Goal: Find specific page/section: Find specific page/section

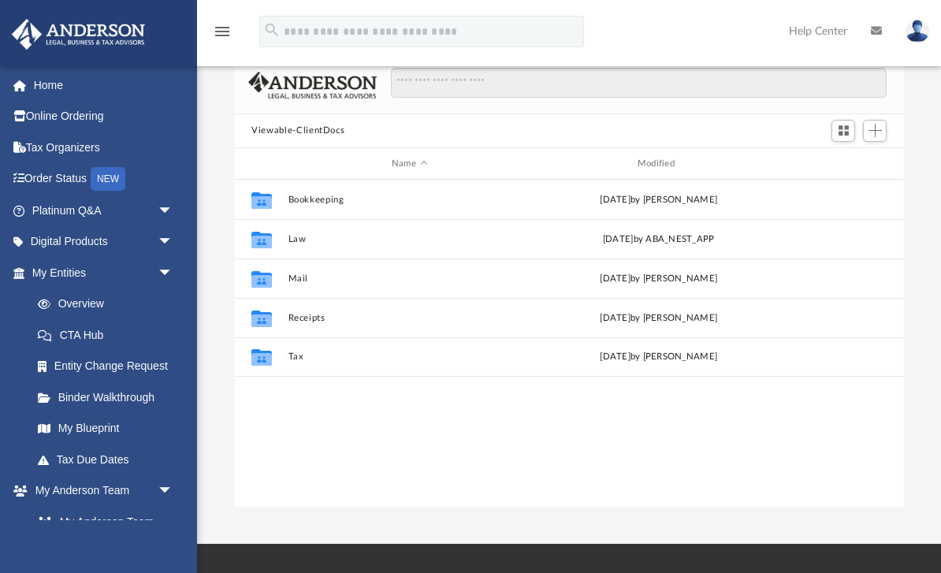
scroll to position [359, 669]
click at [37, 498] on link "My Anderson Team arrow_drop_down" at bounding box center [100, 491] width 178 height 32
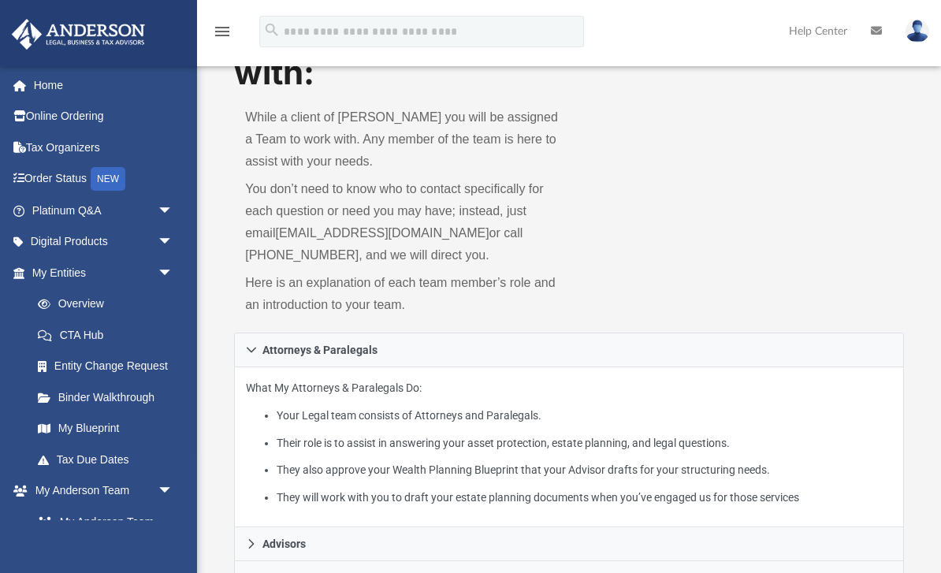
click at [88, 396] on link "Binder Walkthrough" at bounding box center [109, 398] width 175 height 32
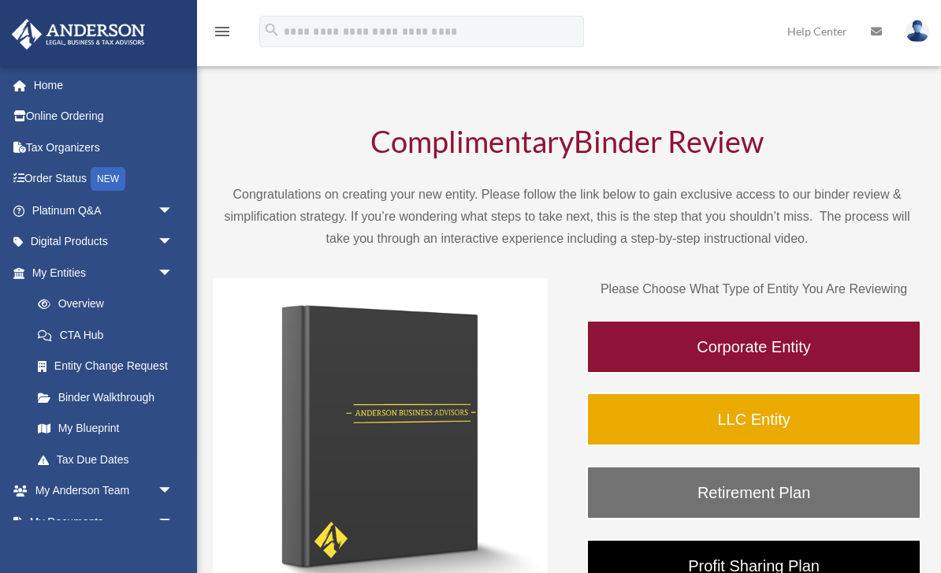
click at [160, 270] on span "arrow_drop_down" at bounding box center [174, 273] width 32 height 32
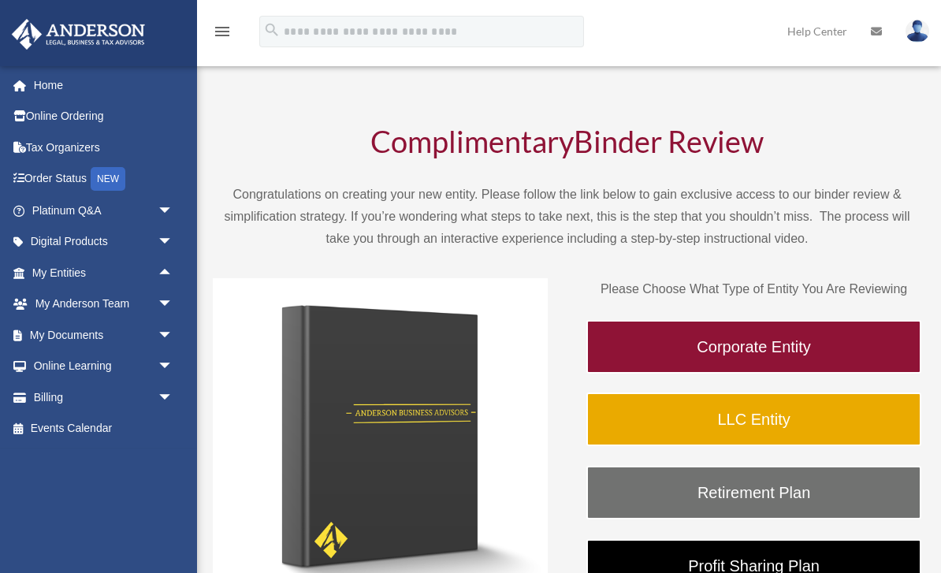
click at [84, 242] on link "Digital Products arrow_drop_down" at bounding box center [104, 242] width 186 height 32
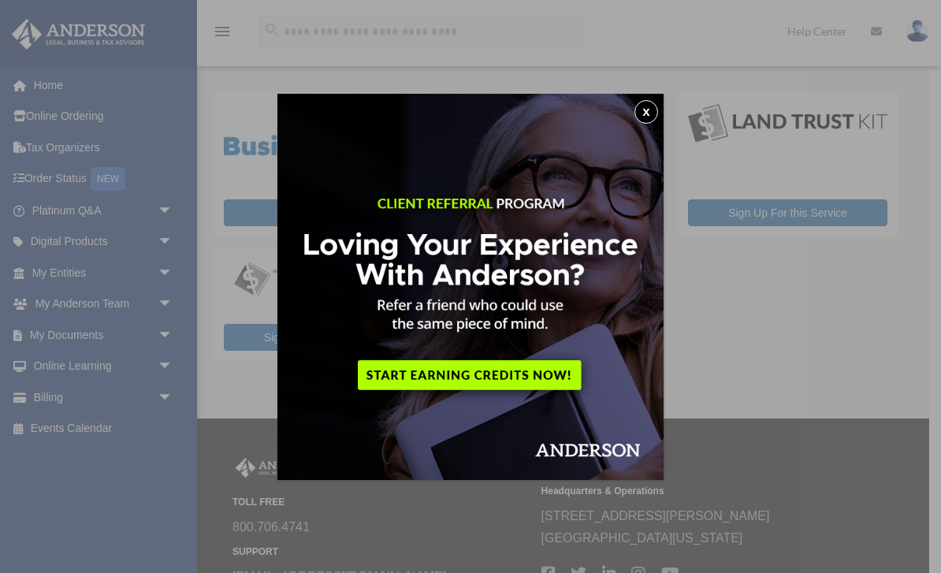
click at [654, 108] on button "x" at bounding box center [647, 112] width 24 height 24
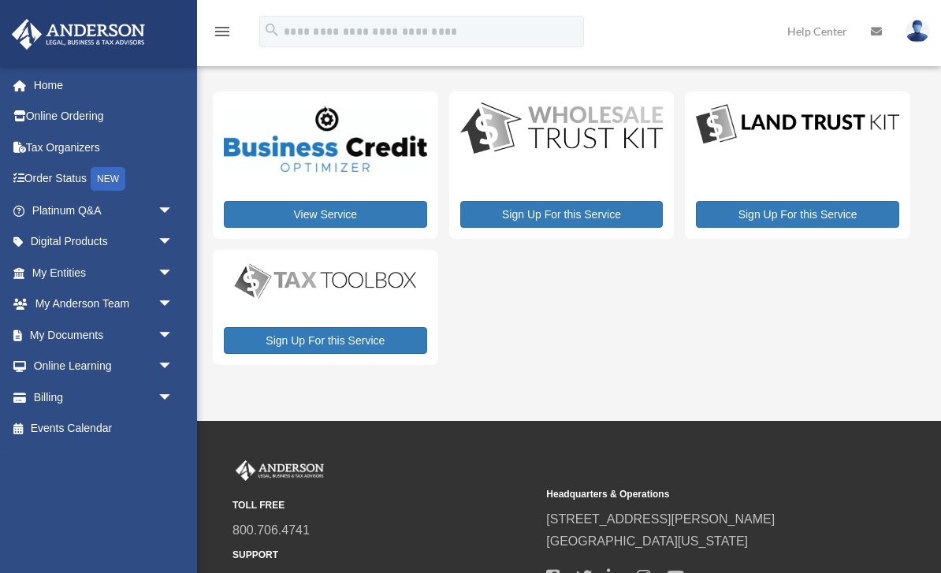
click at [52, 180] on link "Order Status NEW" at bounding box center [104, 179] width 186 height 32
click at [45, 270] on link "My Entities arrow_drop_down" at bounding box center [104, 273] width 186 height 32
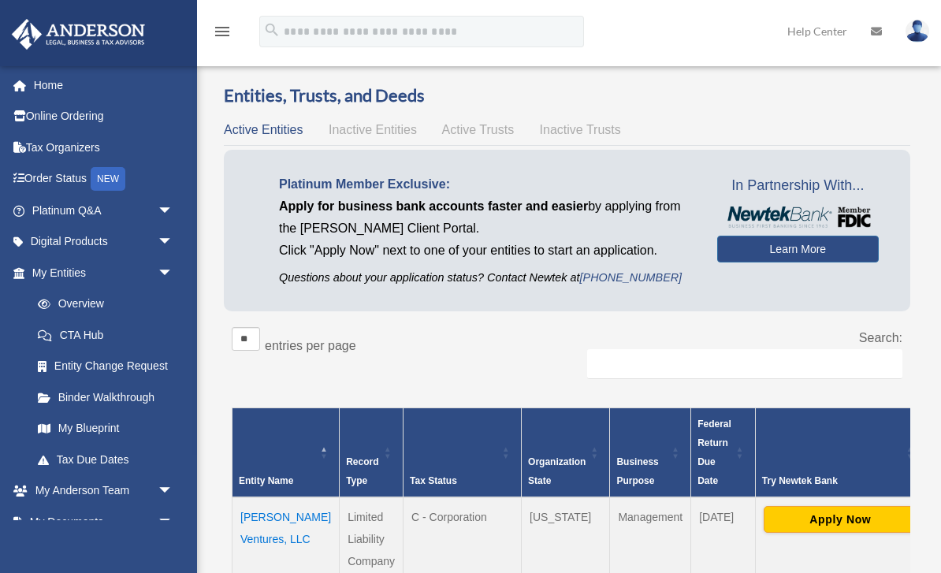
click at [480, 135] on span "Active Trusts" at bounding box center [478, 129] width 73 height 13
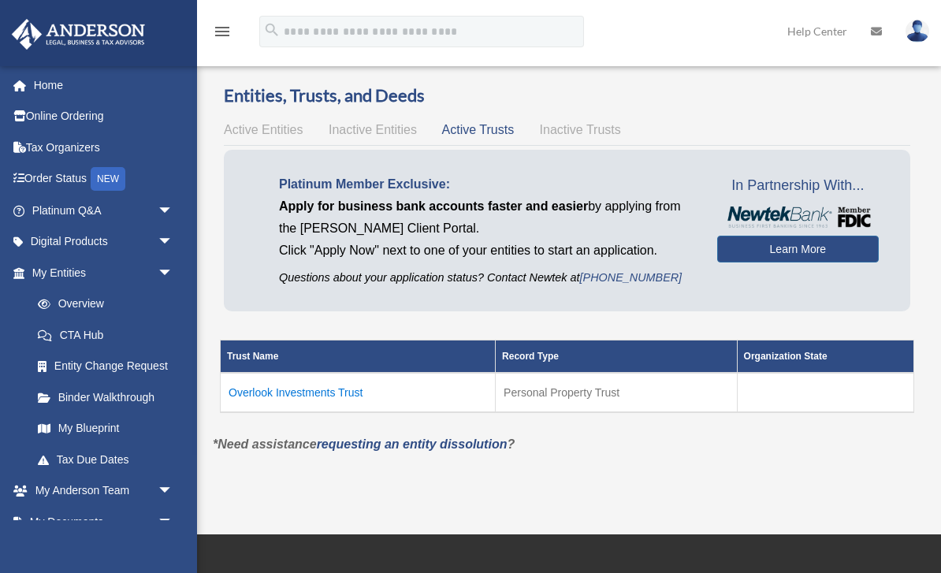
click at [288, 401] on td "Overlook Investments Trust" at bounding box center [358, 392] width 275 height 39
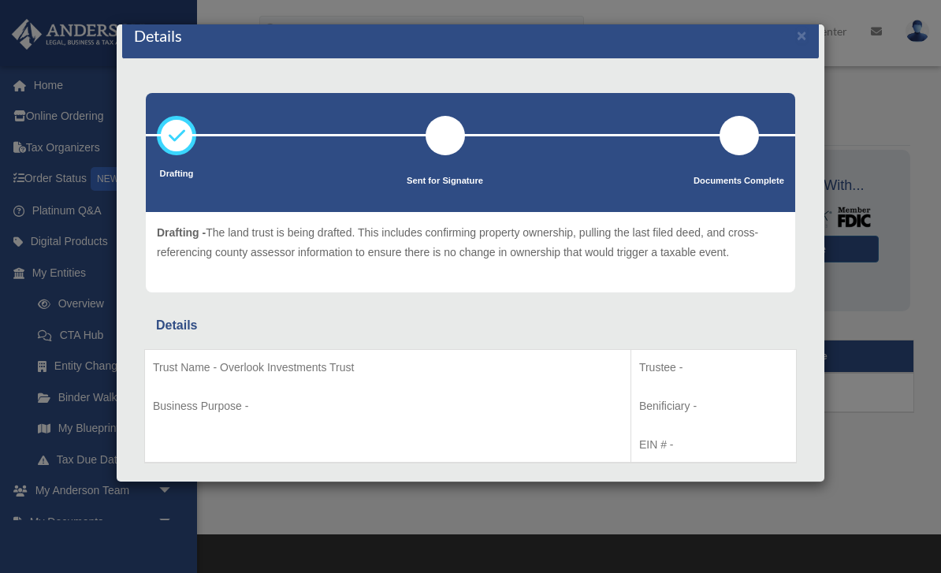
scroll to position [16, 0]
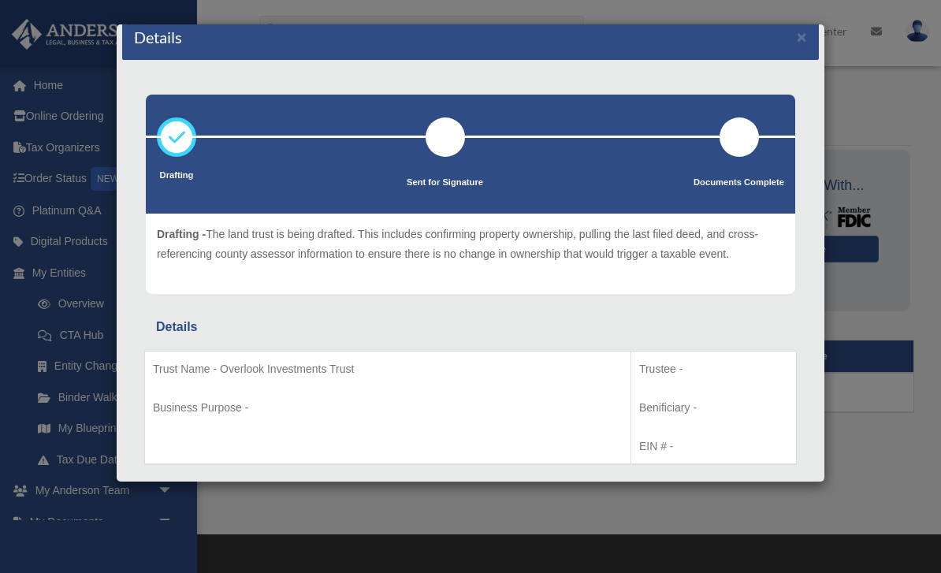
click at [800, 42] on button "×" at bounding box center [802, 36] width 10 height 17
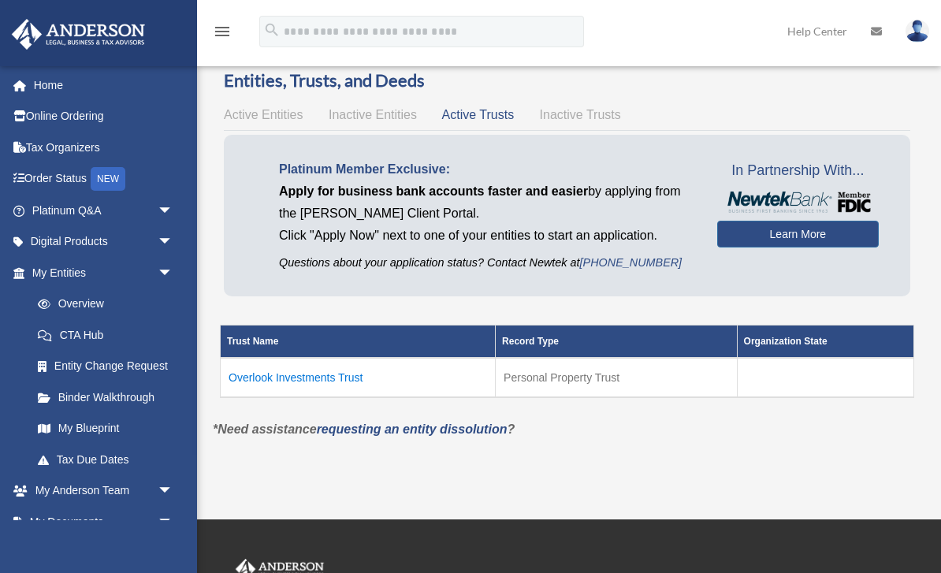
scroll to position [0, 0]
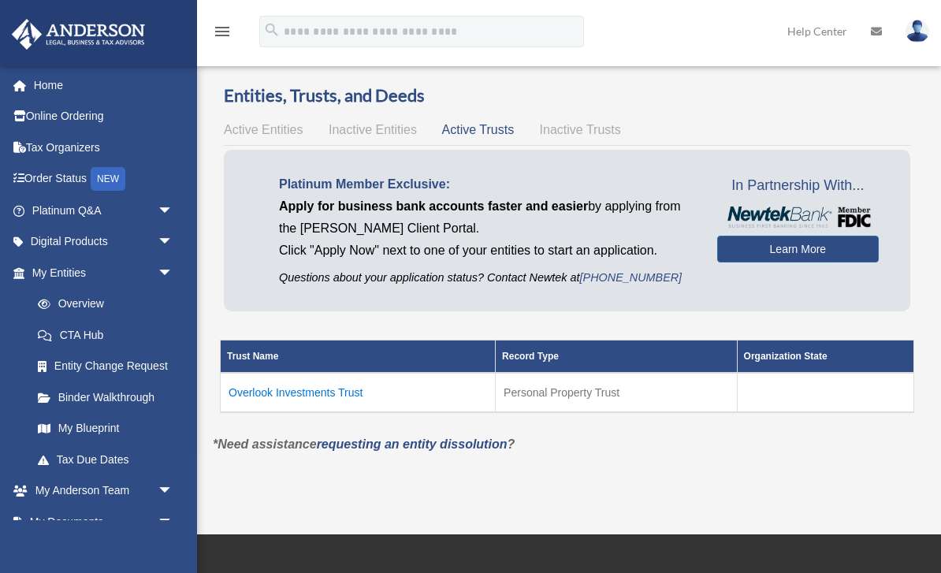
click at [77, 426] on link "My Blueprint" at bounding box center [105, 429] width 167 height 32
